Goal: Check status: Check status

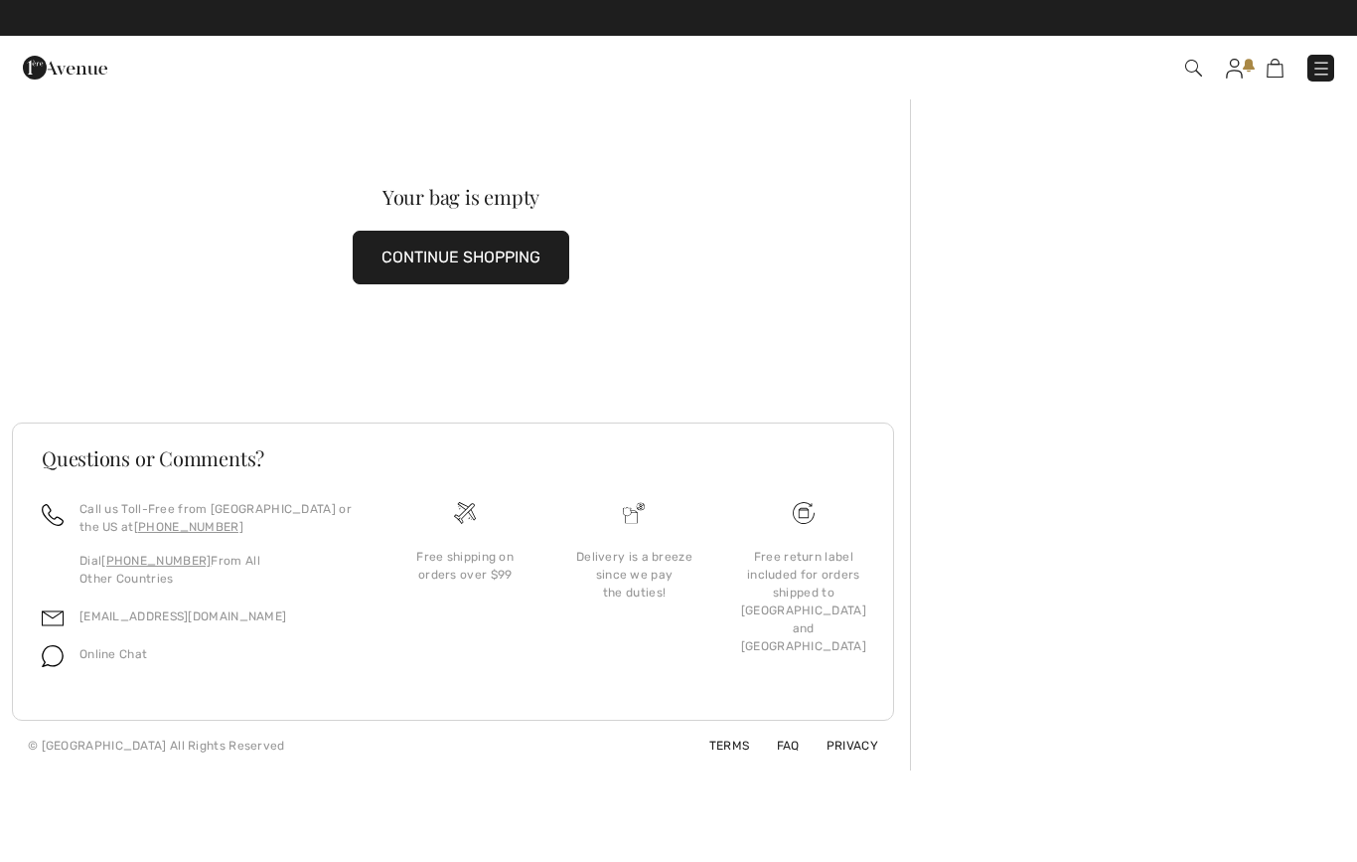
click at [1236, 52] on div "Checkout" at bounding box center [958, 68] width 783 height 41
click at [1238, 59] on img at bounding box center [1234, 69] width 17 height 20
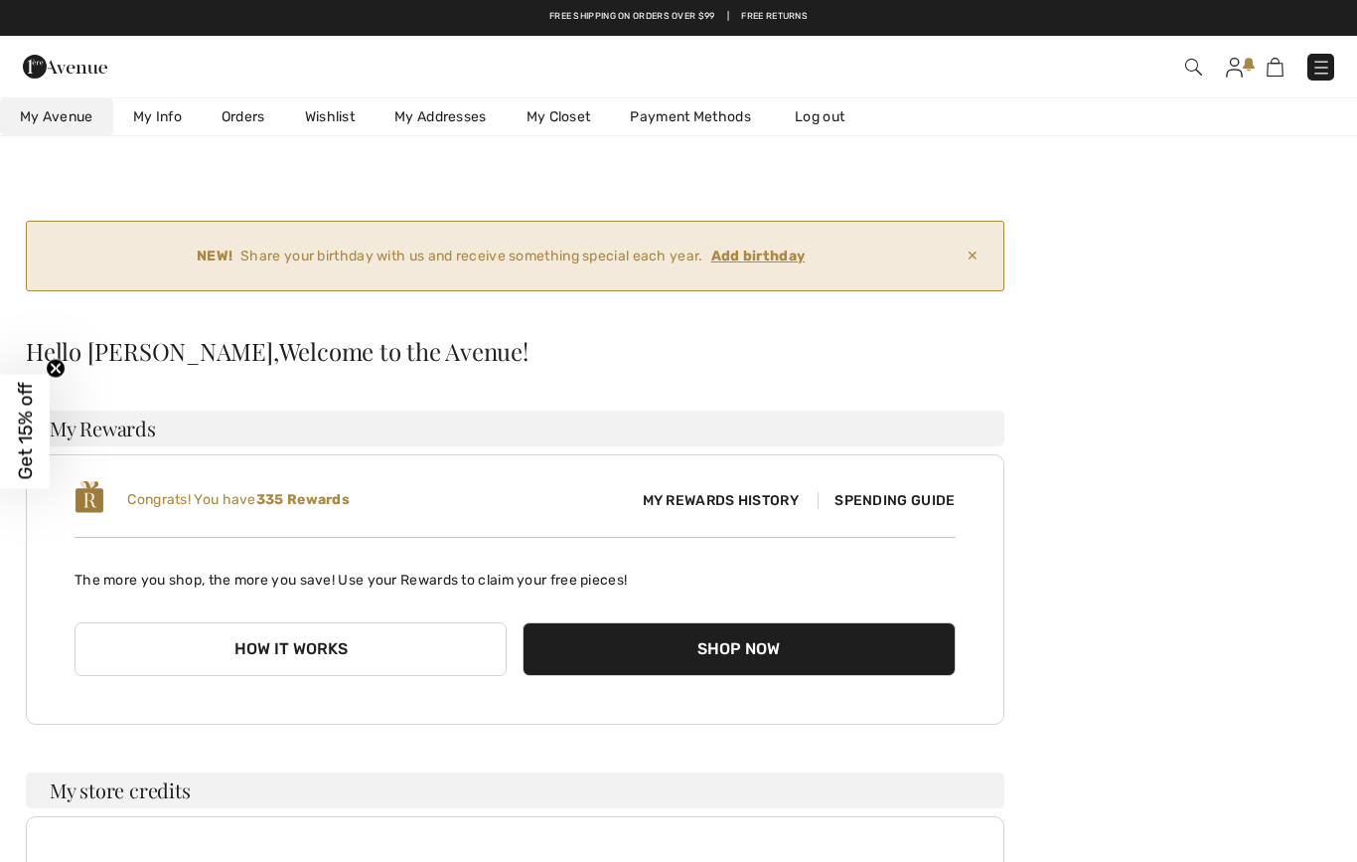
click at [252, 108] on link "Orders" at bounding box center [243, 116] width 83 height 37
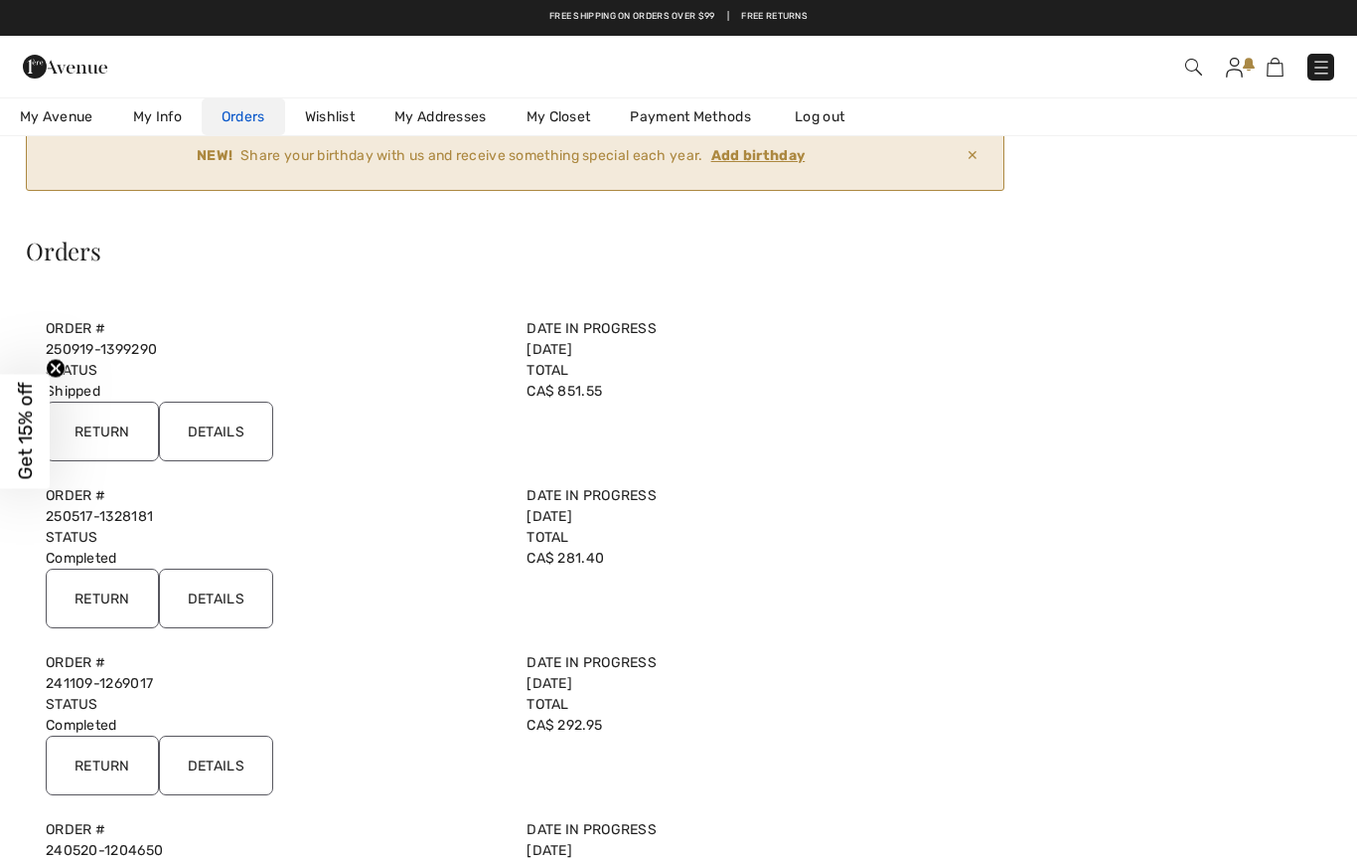
scroll to position [99, 0]
click at [252, 601] on input "Details" at bounding box center [216, 599] width 114 height 60
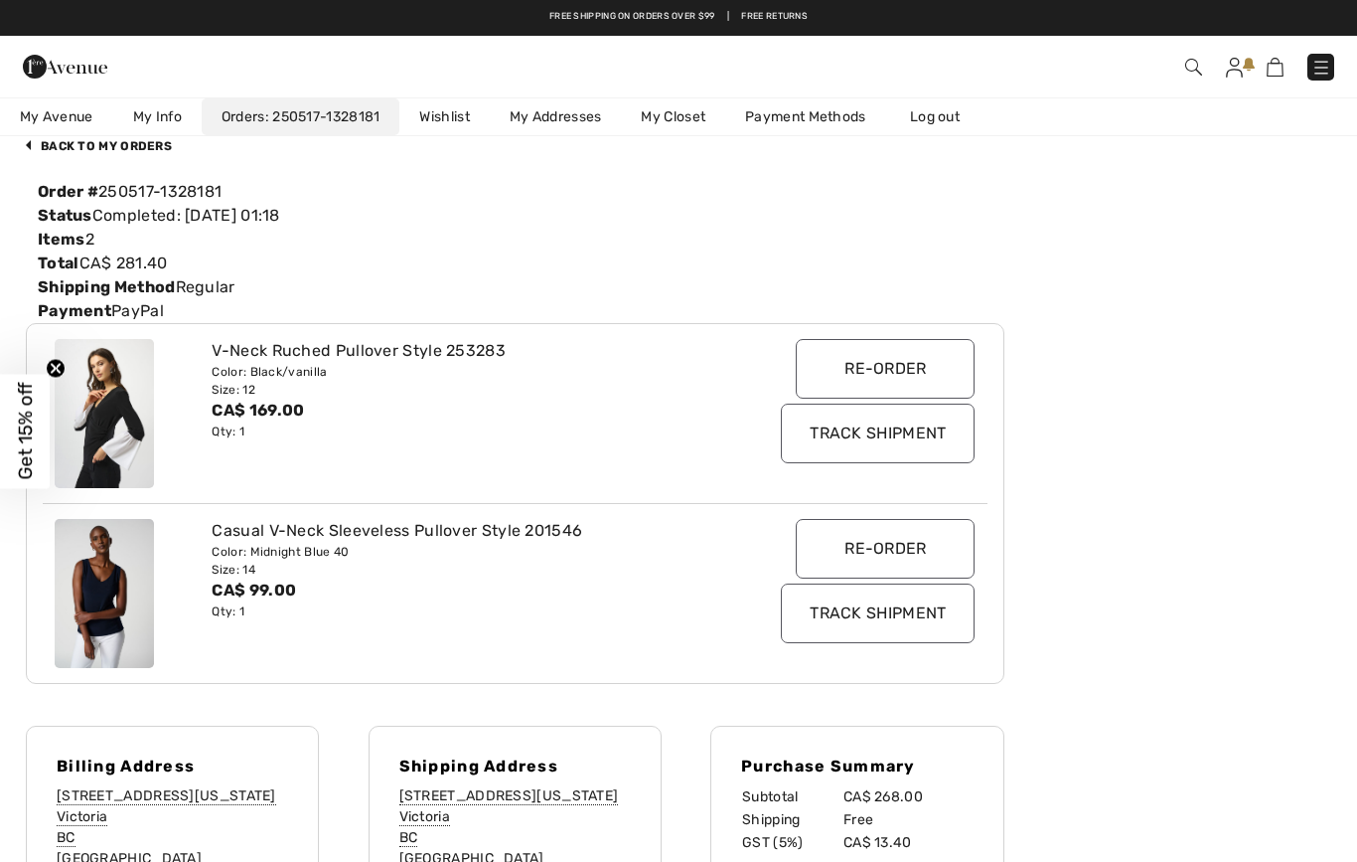
scroll to position [0, 0]
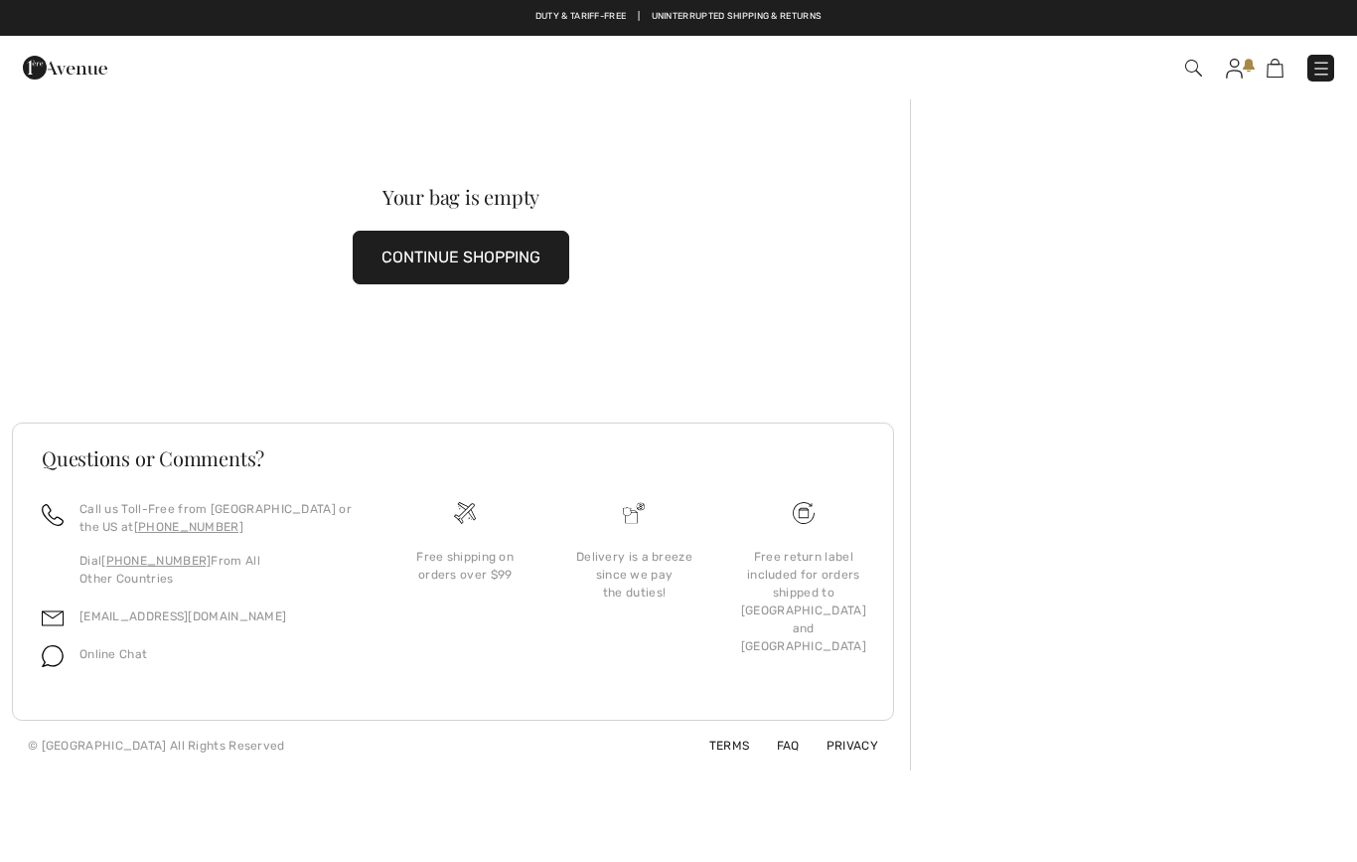
click at [1236, 59] on img at bounding box center [1234, 69] width 17 height 20
click at [1229, 76] on img at bounding box center [1234, 69] width 17 height 20
click at [1239, 77] on img at bounding box center [1234, 69] width 17 height 20
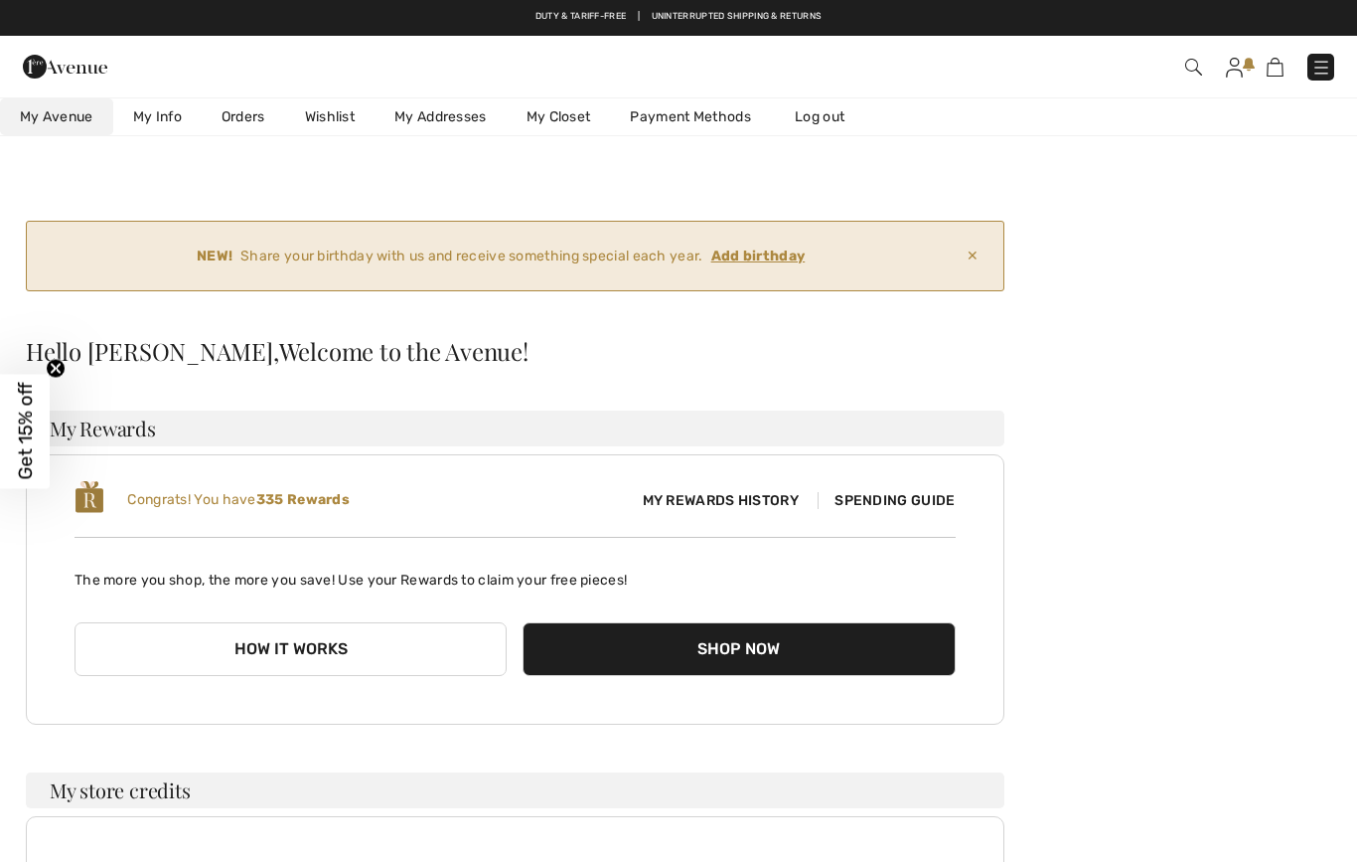
click at [239, 112] on link "Orders" at bounding box center [243, 116] width 83 height 37
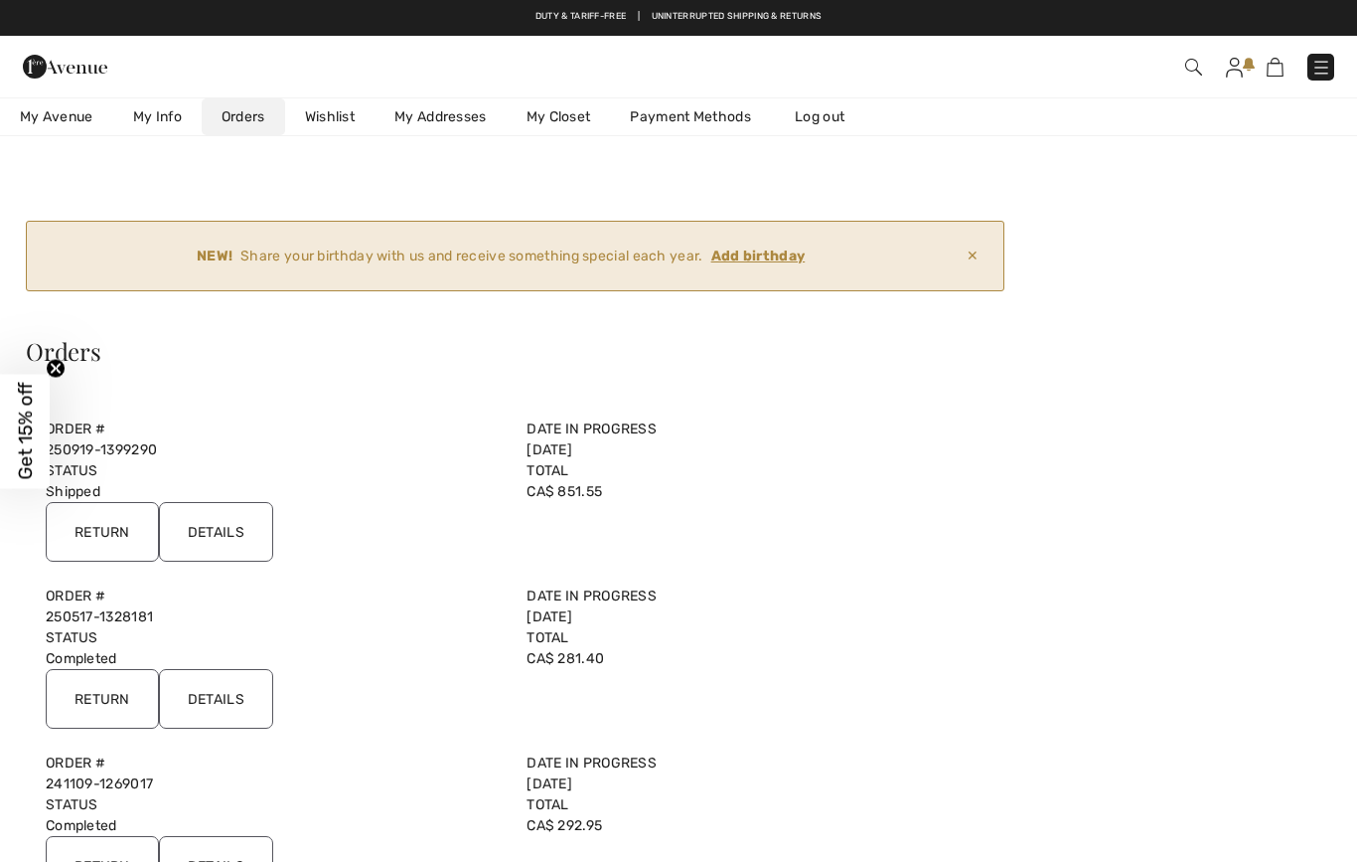
click at [244, 521] on input "Details" at bounding box center [216, 532] width 114 height 60
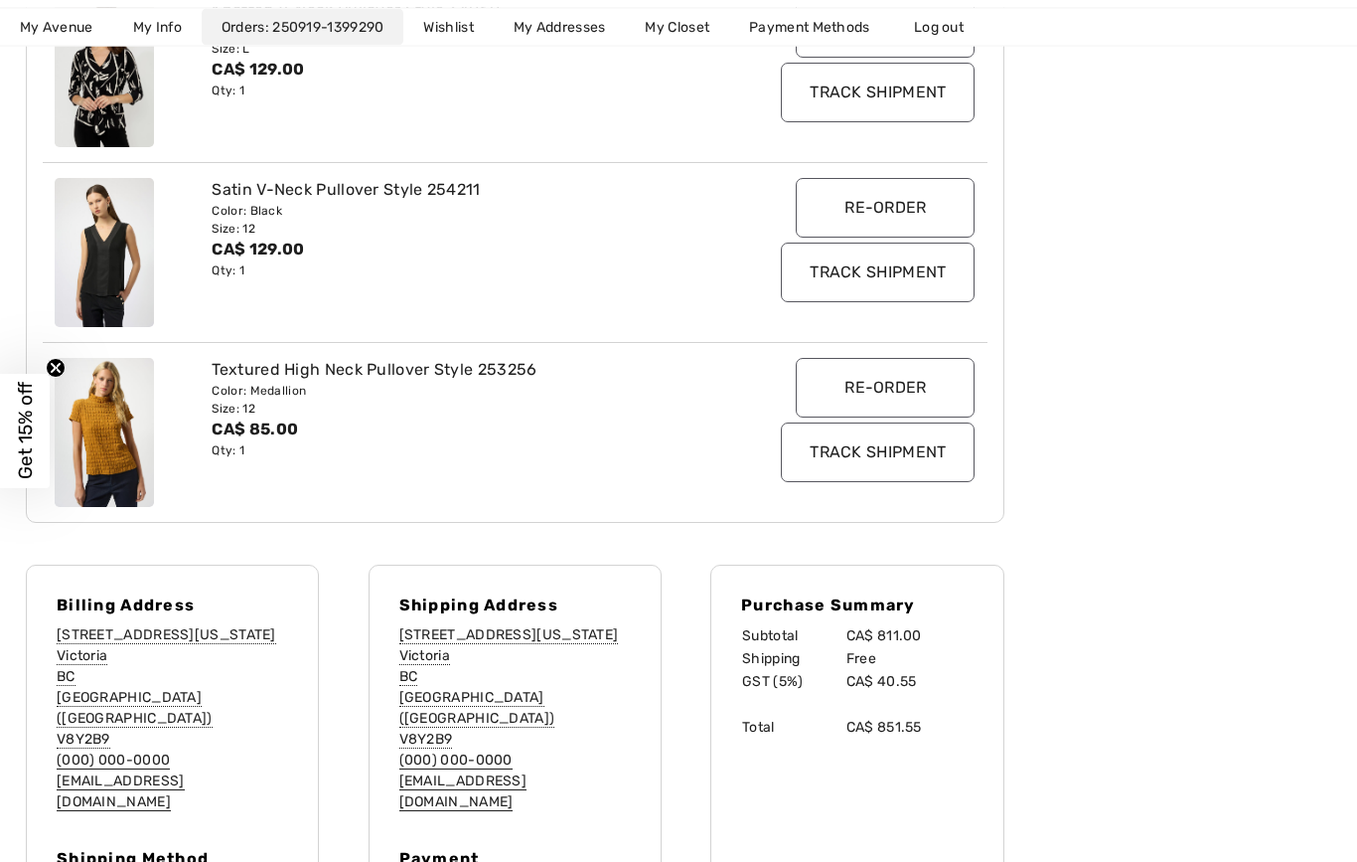
scroll to position [945, 0]
click at [417, 449] on div "Qty: 1" at bounding box center [475, 449] width 527 height 18
click at [106, 408] on img at bounding box center [104, 431] width 99 height 149
click at [114, 442] on img at bounding box center [104, 431] width 99 height 149
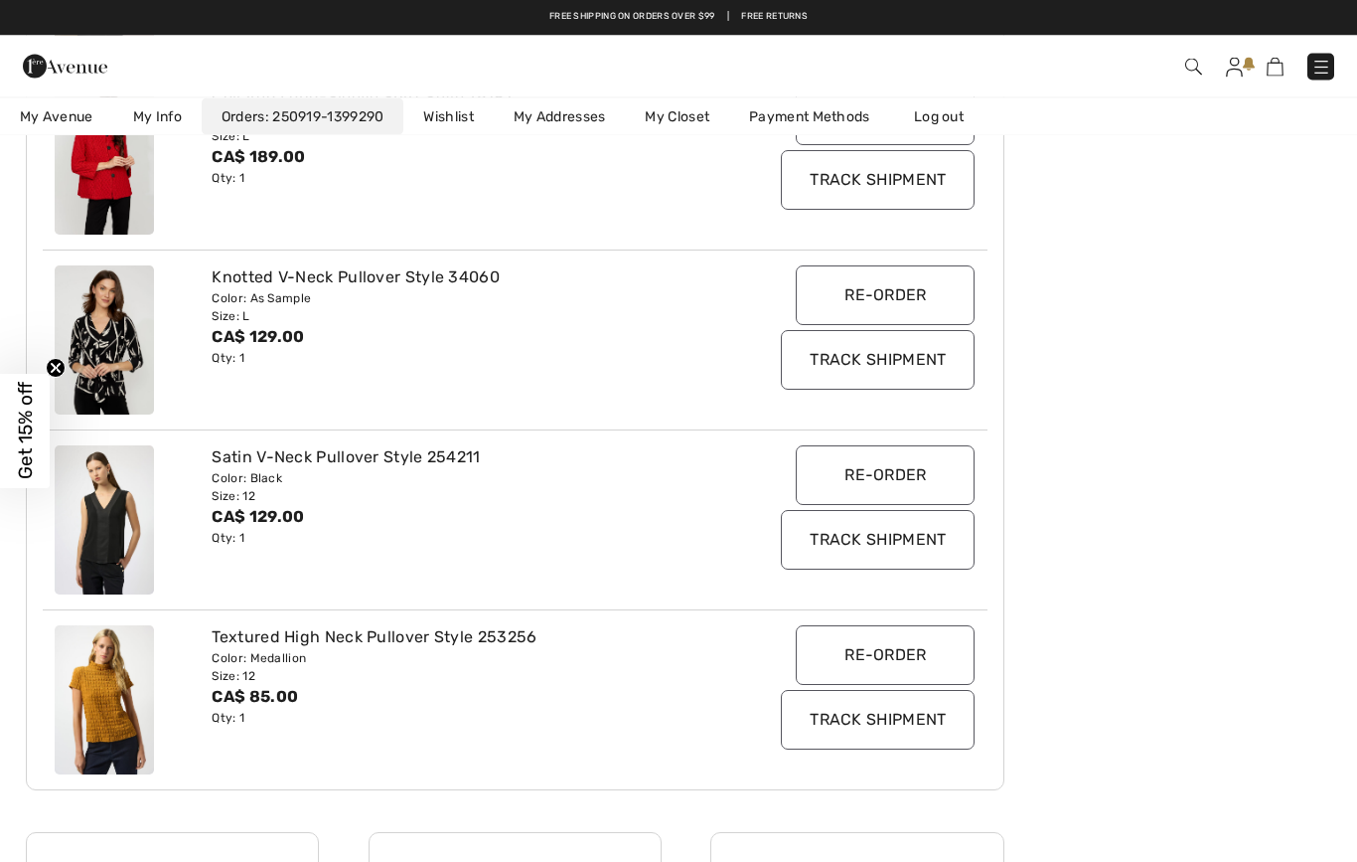
scroll to position [677, 0]
